Goal: Submit feedback/report problem

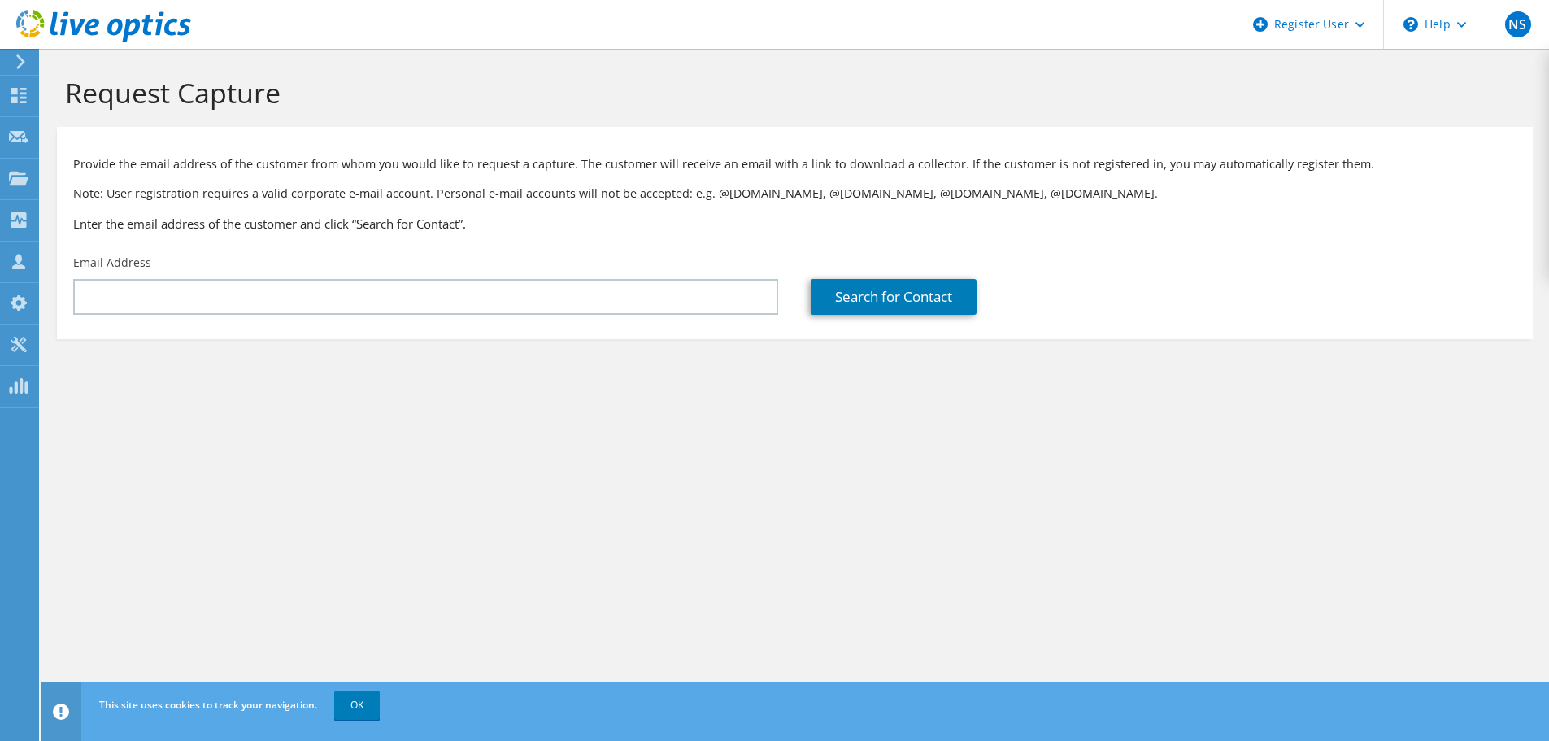
click at [1181, 626] on div "Request Capture Provide the email address of the customer from whom you would l…" at bounding box center [795, 395] width 1508 height 692
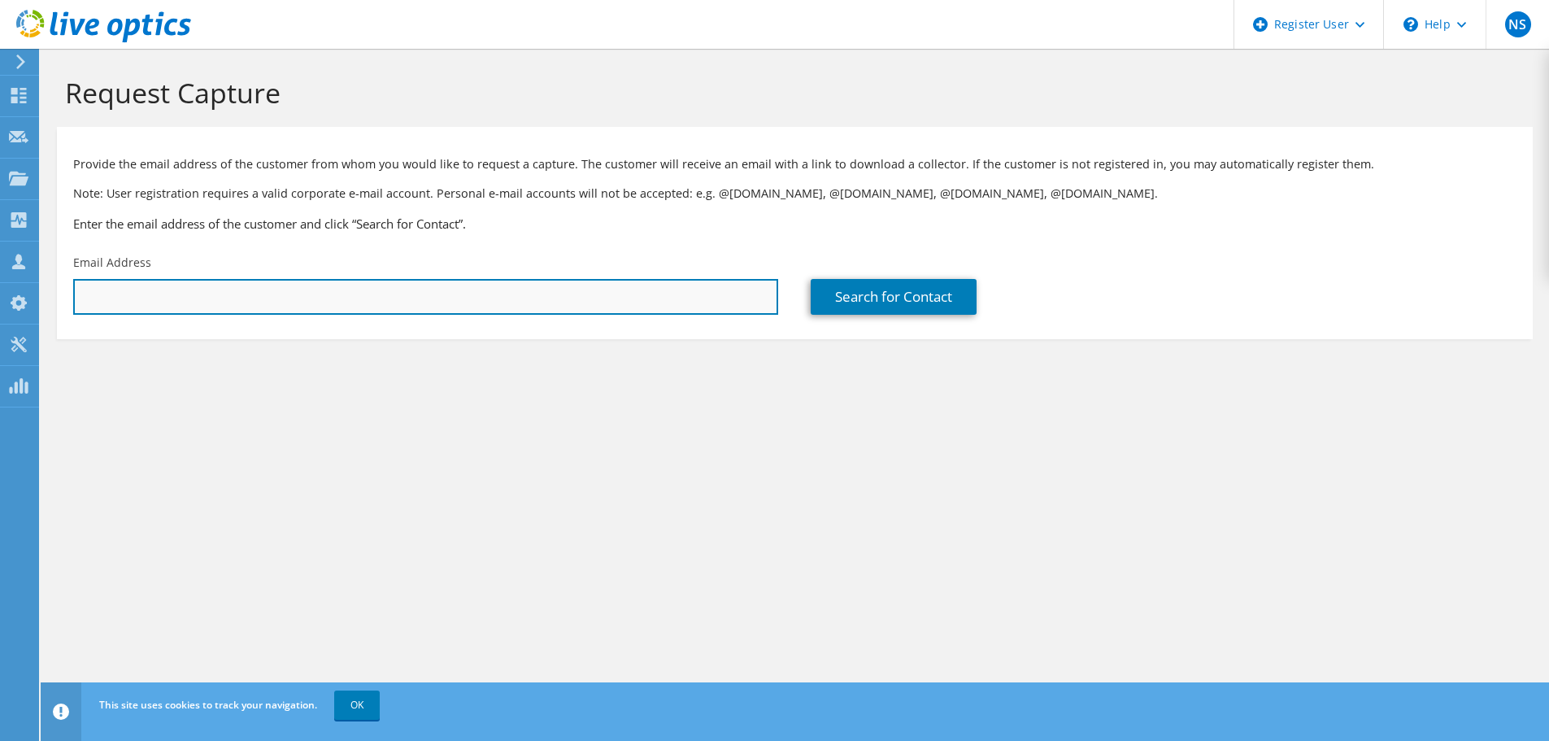
click at [404, 285] on input "text" at bounding box center [425, 297] width 705 height 36
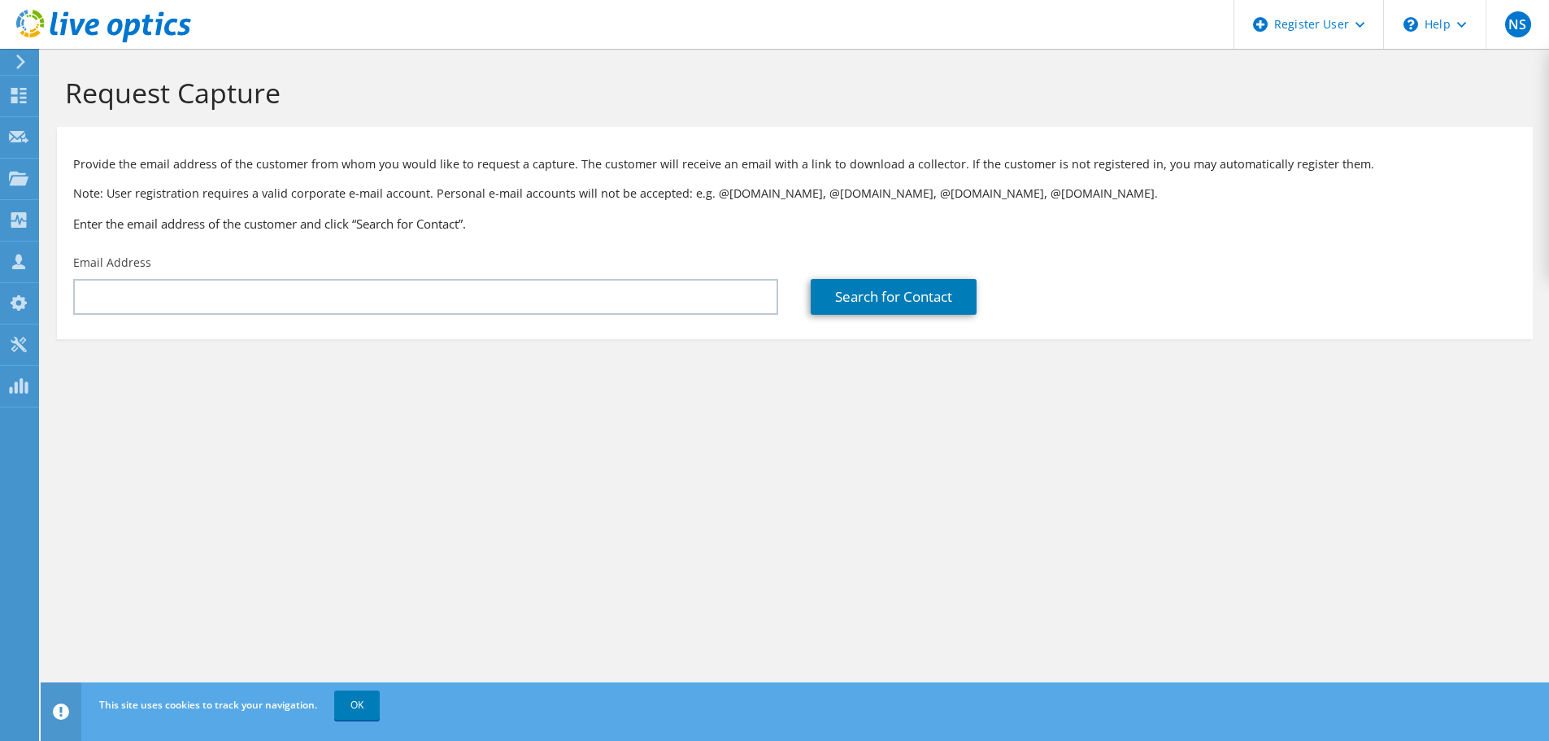
click at [16, 64] on icon at bounding box center [21, 61] width 12 height 15
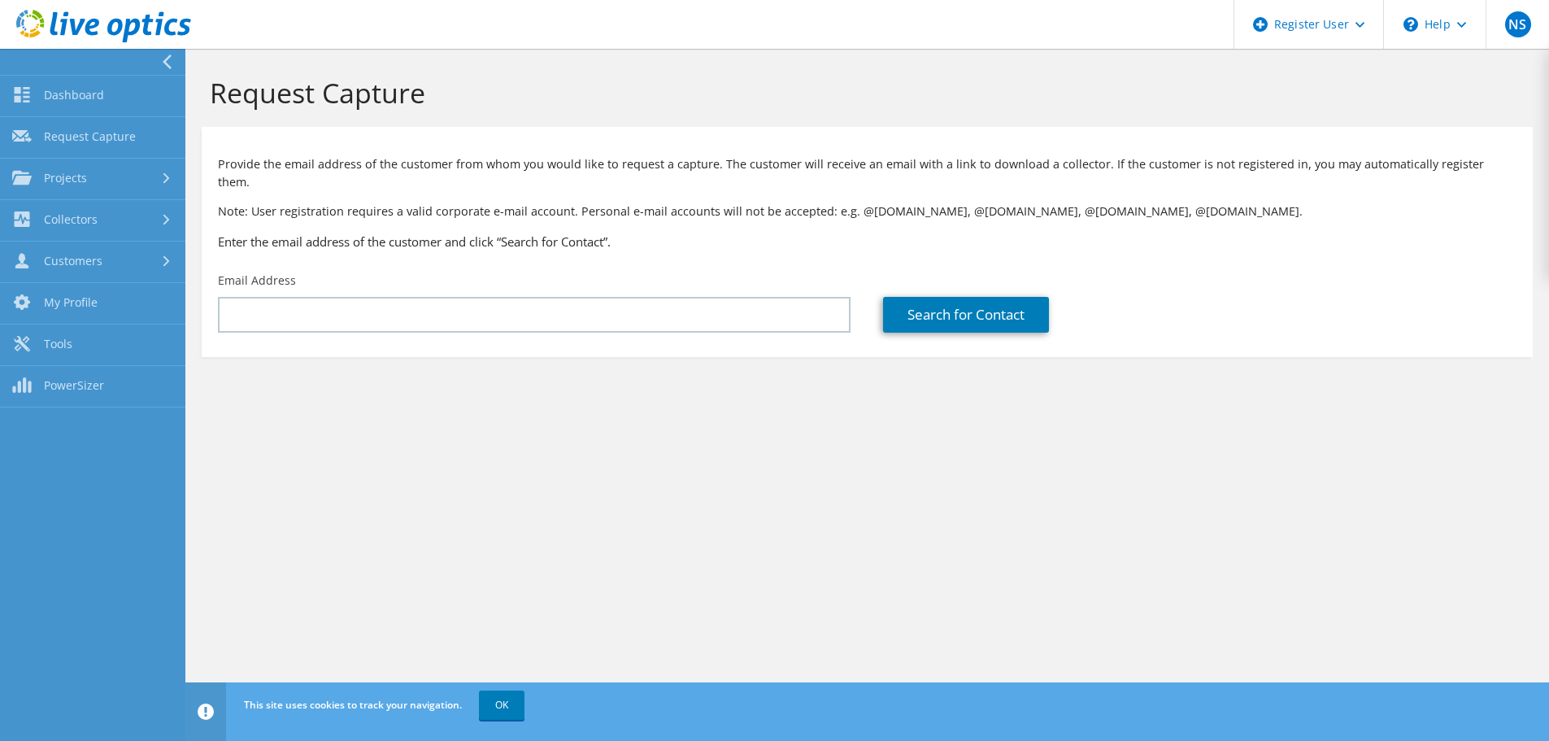
click at [163, 61] on icon at bounding box center [167, 61] width 12 height 15
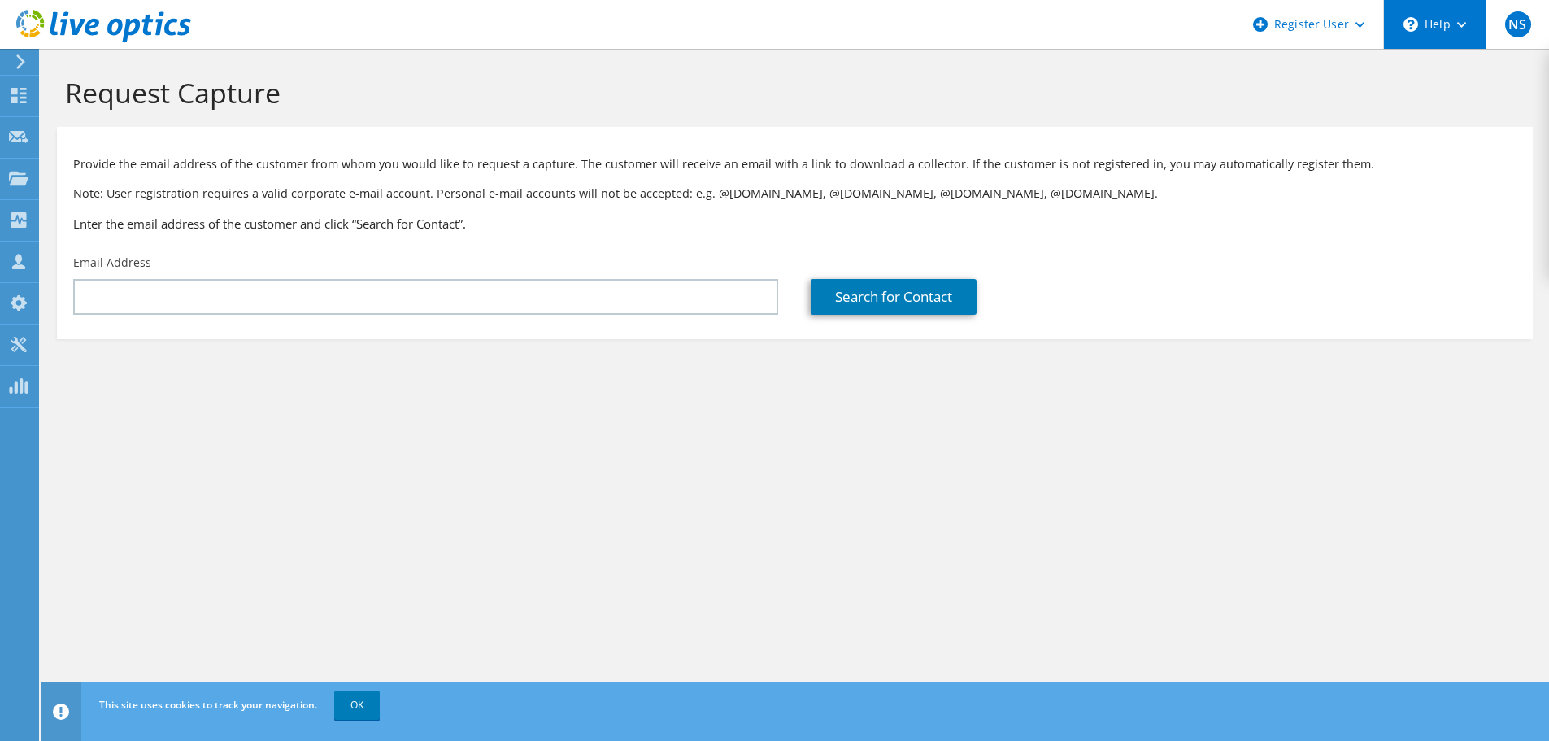
click at [1438, 32] on div "\n Help" at bounding box center [1434, 24] width 102 height 49
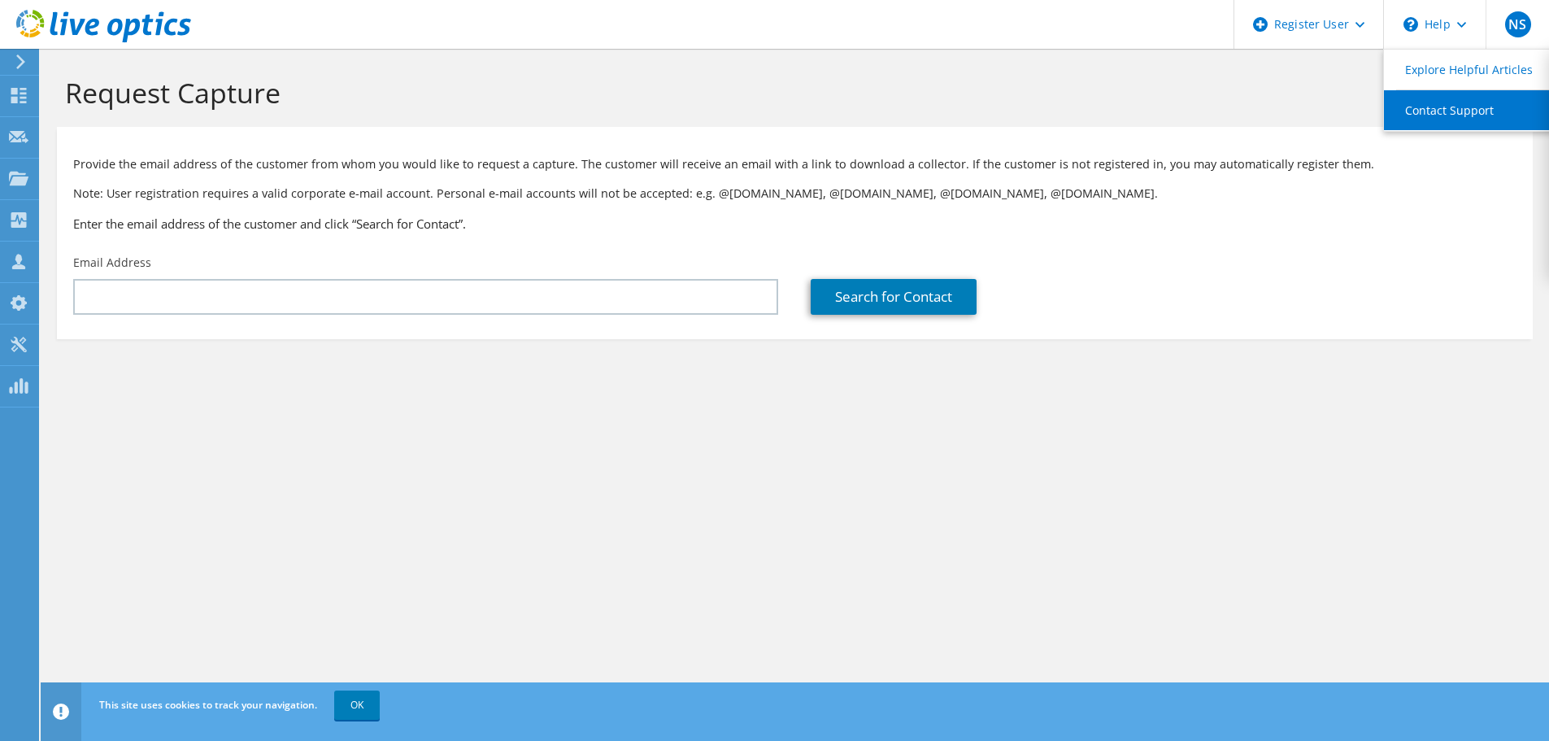
click at [1453, 107] on link "Contact Support" at bounding box center [1474, 110] width 181 height 40
